Goal: Information Seeking & Learning: Learn about a topic

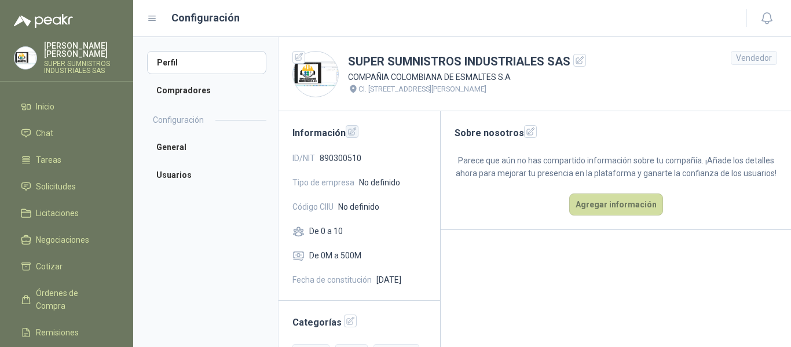
click at [351, 133] on icon "button" at bounding box center [352, 131] width 8 height 8
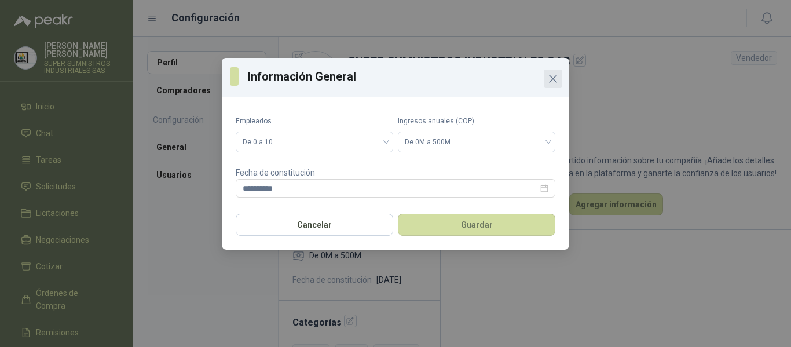
click at [556, 83] on icon "Close" at bounding box center [553, 79] width 14 height 14
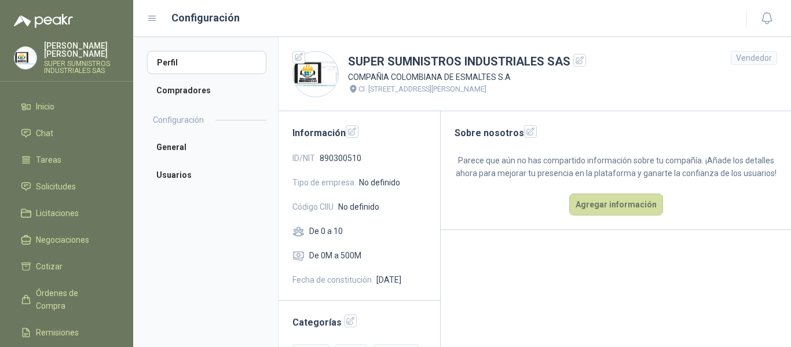
click at [744, 63] on div "Vendedor" at bounding box center [753, 58] width 46 height 14
click at [302, 57] on icon "button" at bounding box center [299, 57] width 10 height 10
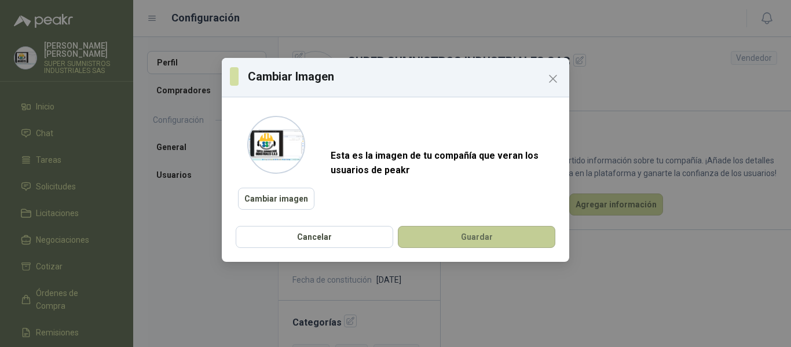
click at [484, 233] on button "Guardar" at bounding box center [476, 237] width 157 height 22
click at [556, 80] on icon "Close" at bounding box center [553, 79] width 14 height 14
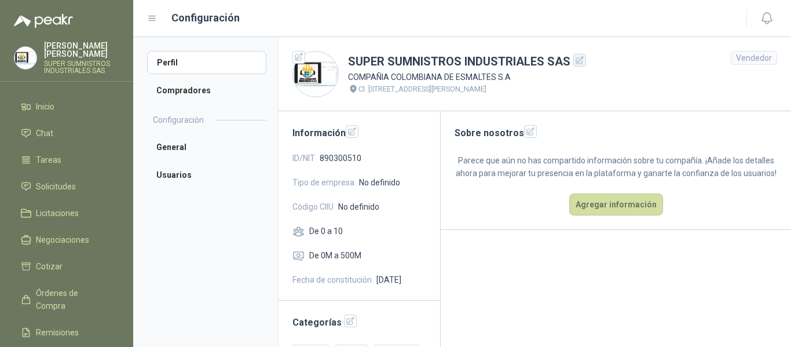
click at [576, 61] on icon "button" at bounding box center [580, 61] width 10 height 10
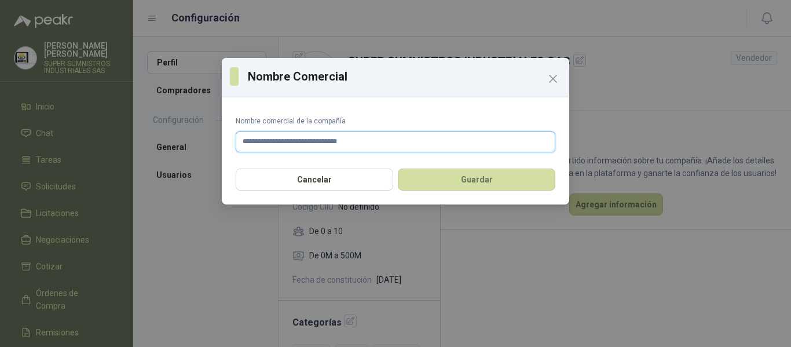
click at [417, 139] on input "**********" at bounding box center [395, 141] width 319 height 21
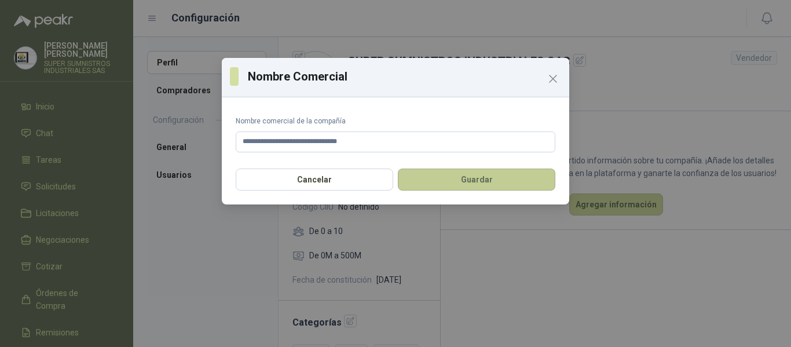
click at [444, 171] on button "Guardar" at bounding box center [476, 179] width 157 height 22
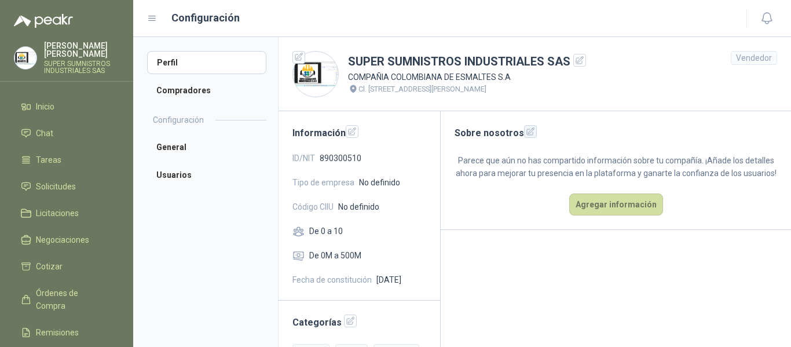
click at [527, 131] on icon "button" at bounding box center [530, 132] width 10 height 10
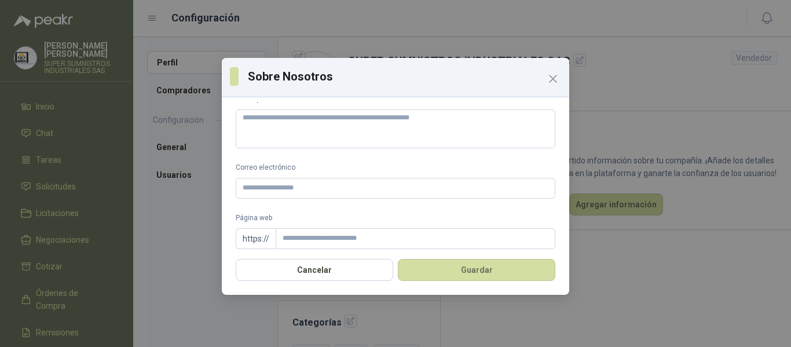
scroll to position [28, 0]
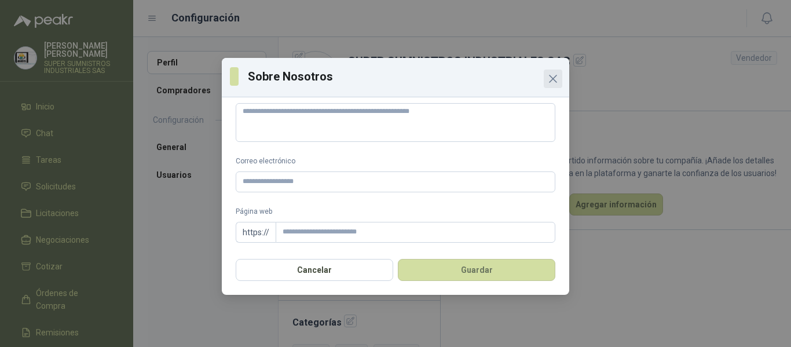
click at [556, 79] on icon "Close" at bounding box center [553, 79] width 14 height 14
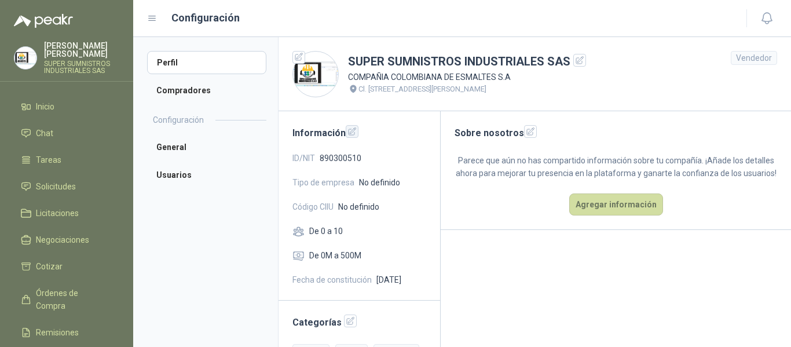
click at [352, 134] on icon "button" at bounding box center [352, 132] width 10 height 10
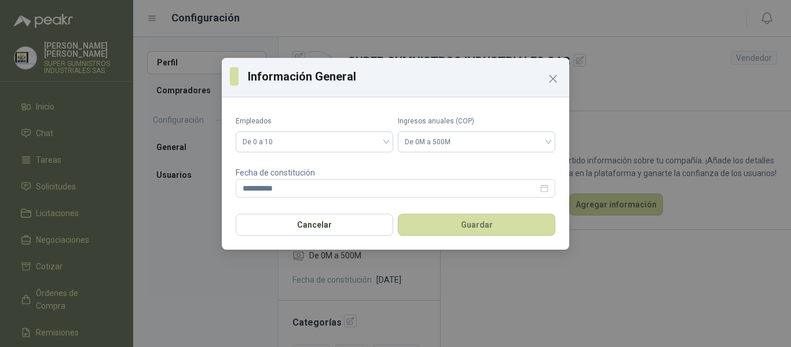
click at [551, 78] on icon "Close" at bounding box center [553, 79] width 14 height 14
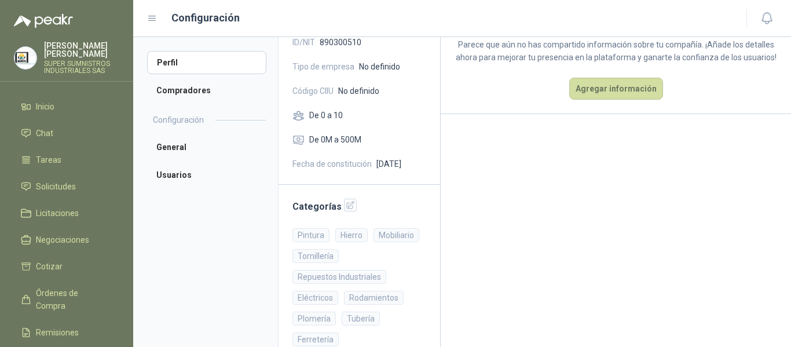
scroll to position [136, 0]
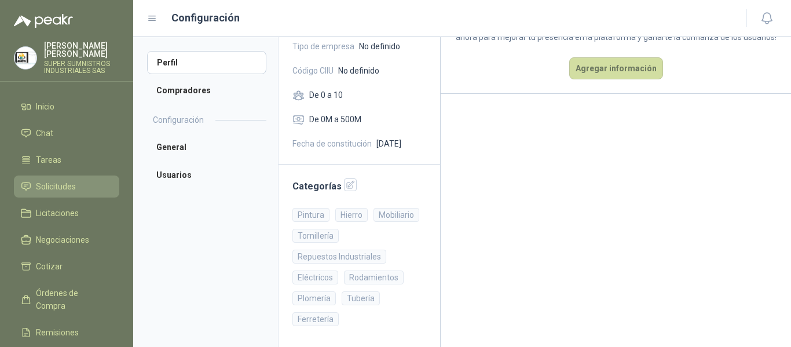
click at [50, 180] on span "Solicitudes" at bounding box center [56, 186] width 40 height 13
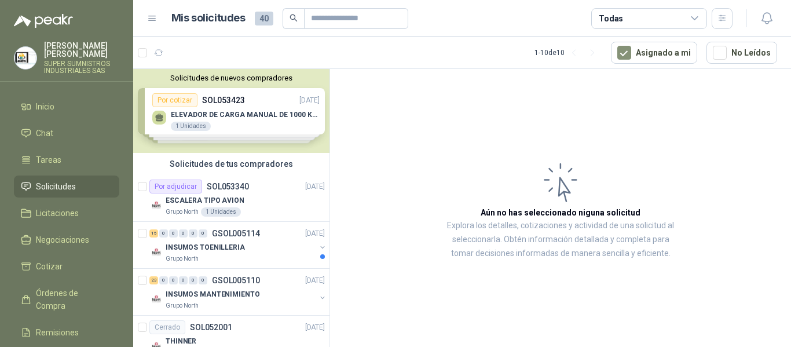
click at [220, 111] on div "Solicitudes de nuevos compradores Por cotizar SOL053423 [DATE] ELEVADOR DE CARG…" at bounding box center [231, 111] width 196 height 84
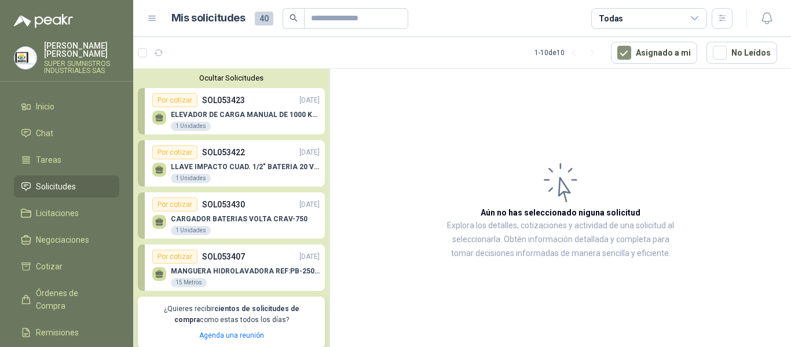
click at [220, 111] on p "ELEVADOR DE CARGA MANUAL DE 1000 KLS" at bounding box center [245, 115] width 149 height 8
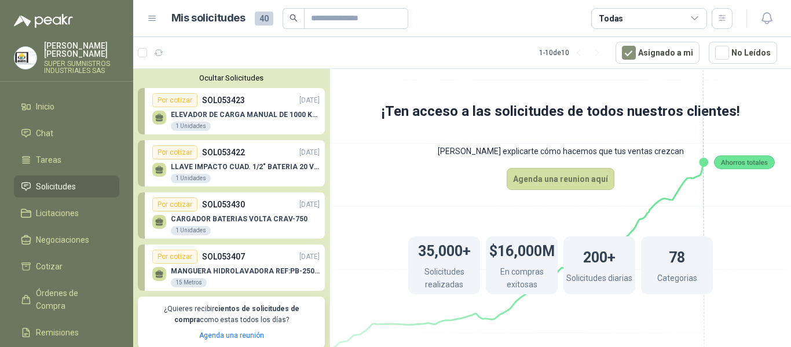
click at [220, 111] on p "ELEVADOR DE CARGA MANUAL DE 1000 KLS" at bounding box center [245, 115] width 149 height 8
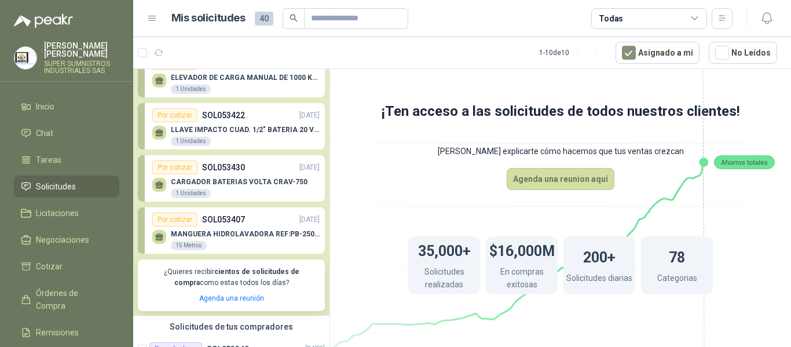
scroll to position [58, 0]
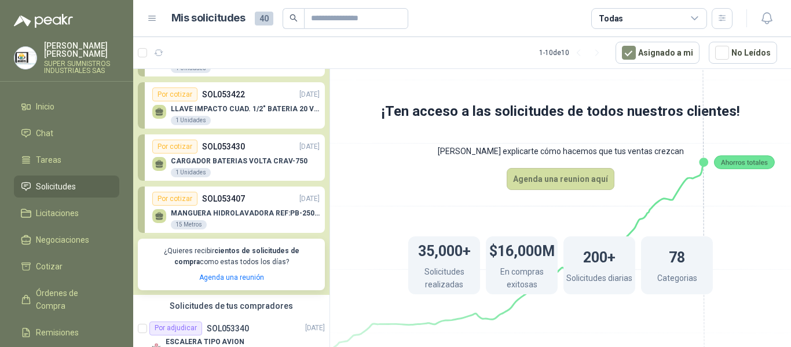
click at [232, 160] on p "CARGADOR BATERIAS VOLTA CRAV-750" at bounding box center [239, 161] width 137 height 8
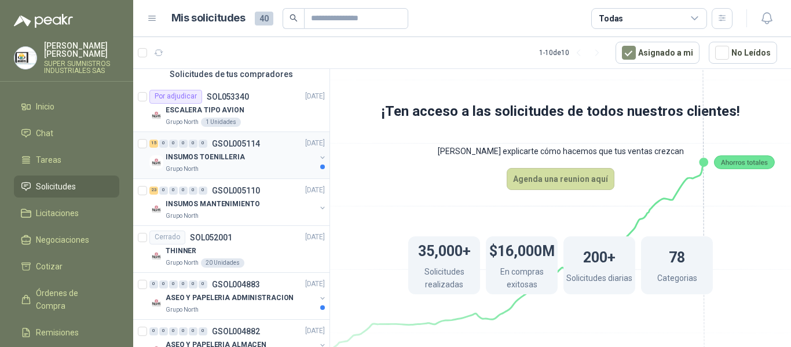
scroll to position [347, 0]
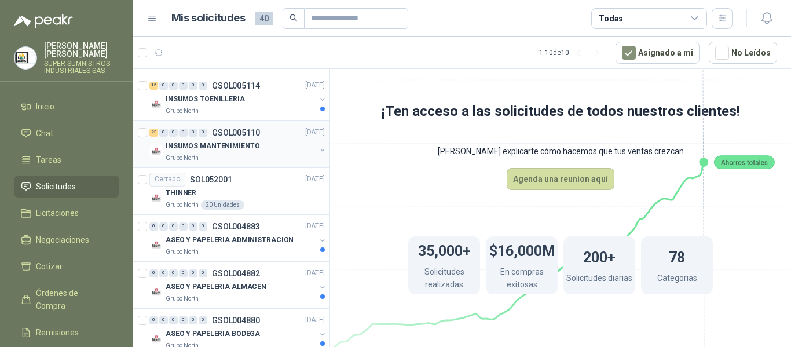
click at [245, 147] on p "INSUMOS MANTENIMIENTO" at bounding box center [213, 146] width 94 height 11
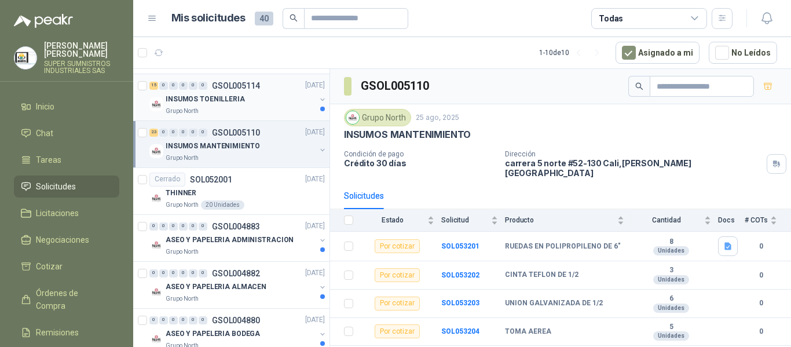
click at [248, 107] on div "Grupo North" at bounding box center [241, 110] width 150 height 9
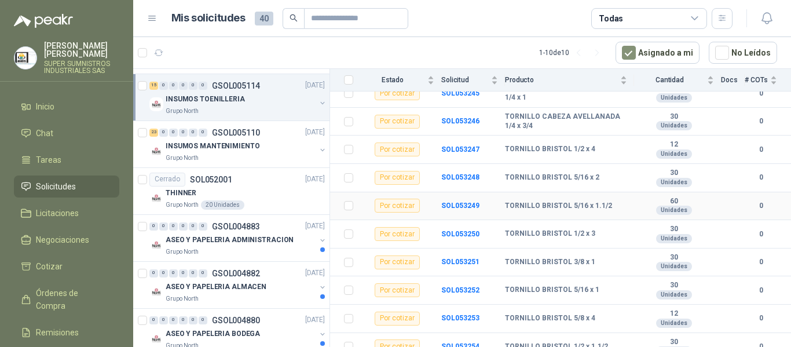
scroll to position [295, 0]
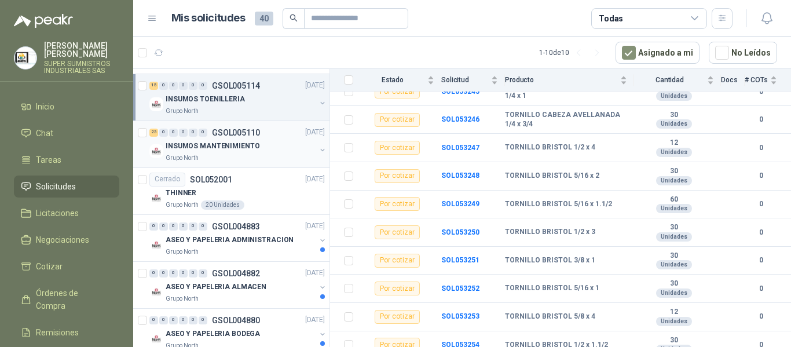
click at [241, 141] on div "INSUMOS MANTENIMIENTO" at bounding box center [241, 146] width 150 height 14
